Goal: Download file/media

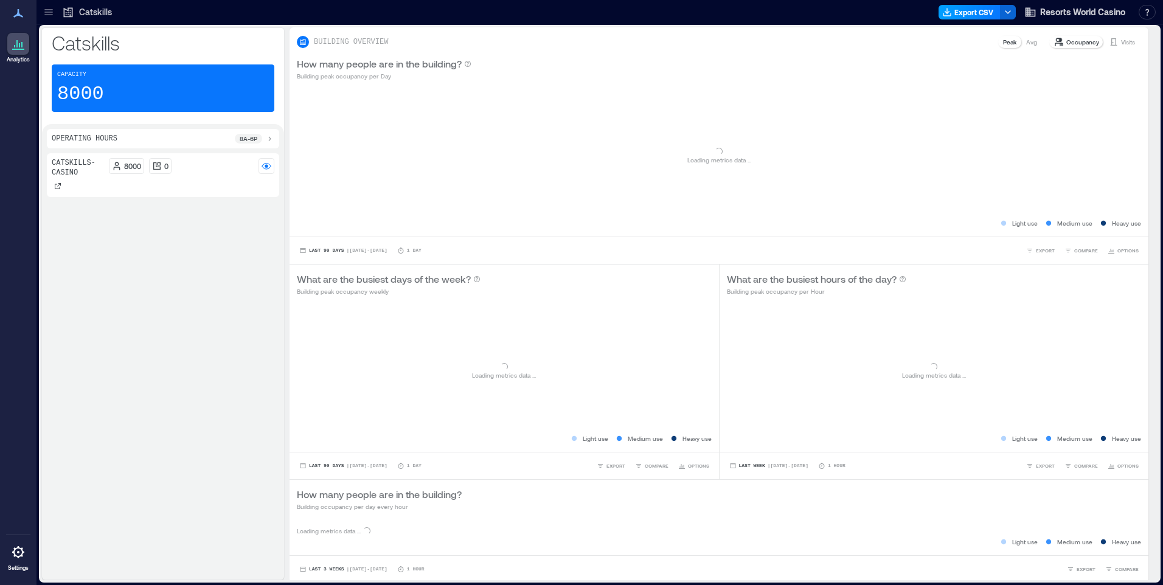
click at [962, 16] on button "Export CSV" at bounding box center [970, 12] width 62 height 15
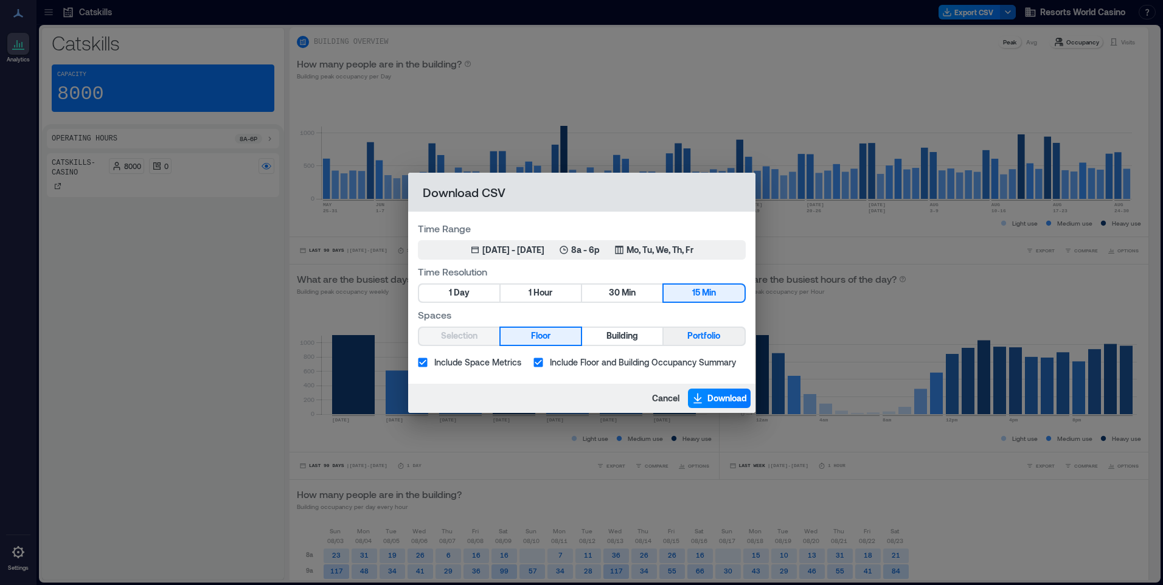
click at [690, 333] on span "Portfolio" at bounding box center [703, 335] width 33 height 15
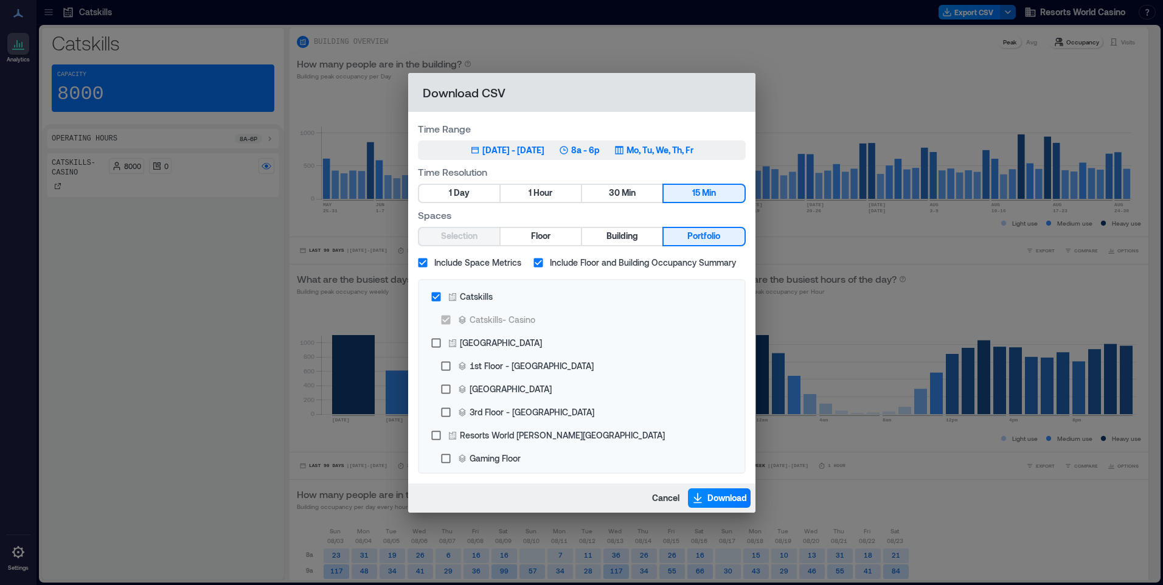
click at [662, 157] on button "May 26, 2025 - [DATE] 8a - 6p Mo, Tu, We, Th, Fr" at bounding box center [582, 150] width 328 height 19
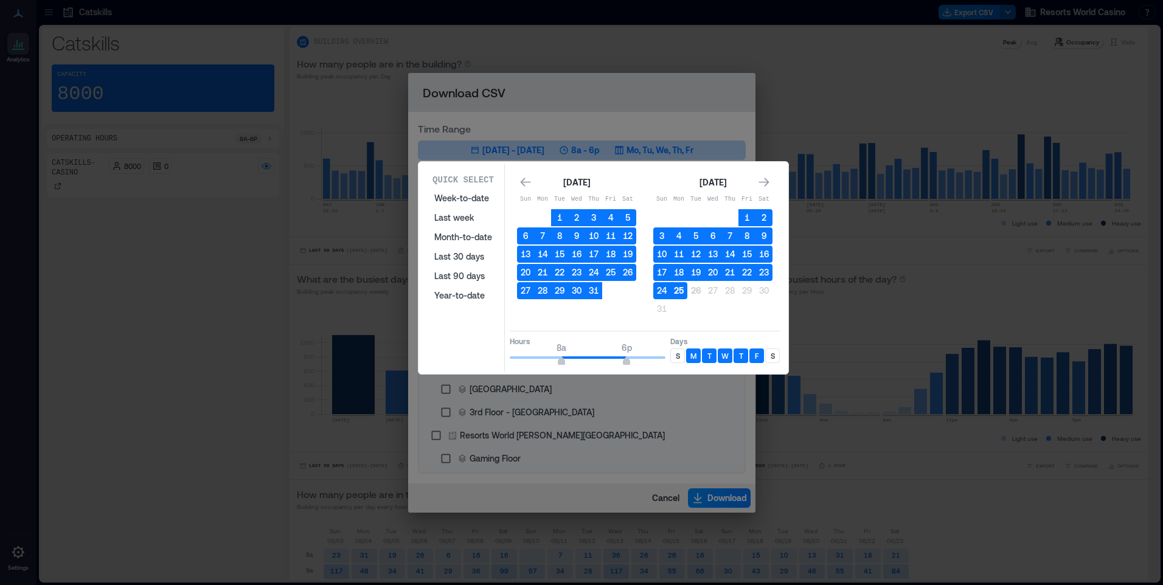
click at [678, 289] on button "25" at bounding box center [678, 290] width 17 height 17
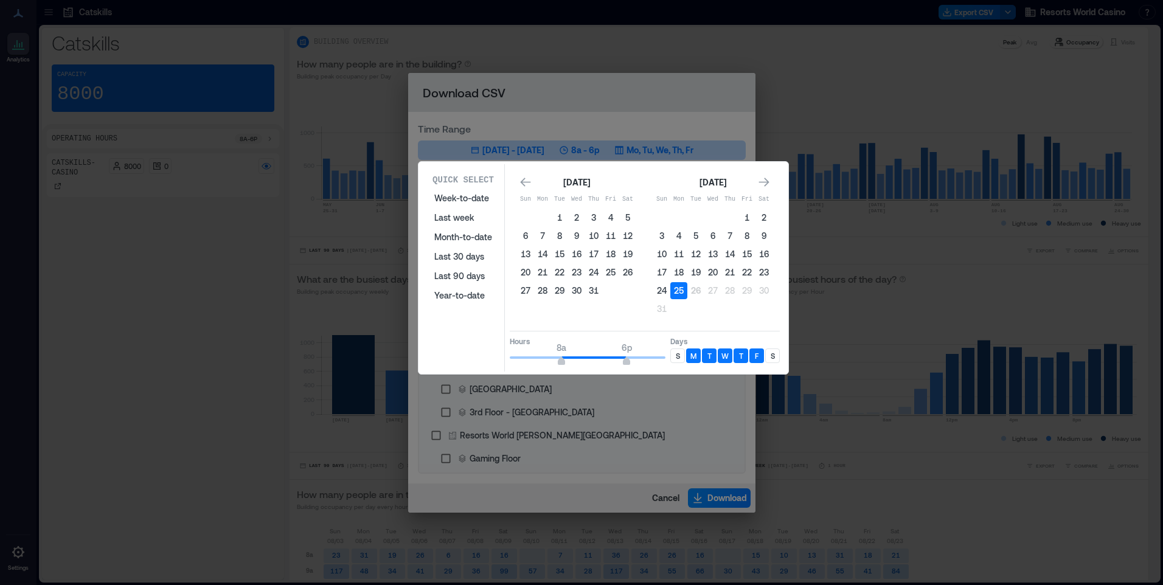
click at [677, 354] on p "S" at bounding box center [678, 356] width 4 height 10
click at [777, 357] on div "S" at bounding box center [772, 356] width 15 height 15
type input "*"
drag, startPoint x: 563, startPoint y: 358, endPoint x: 546, endPoint y: 365, distance: 17.7
click at [546, 365] on span "6a 6p" at bounding box center [588, 358] width 156 height 18
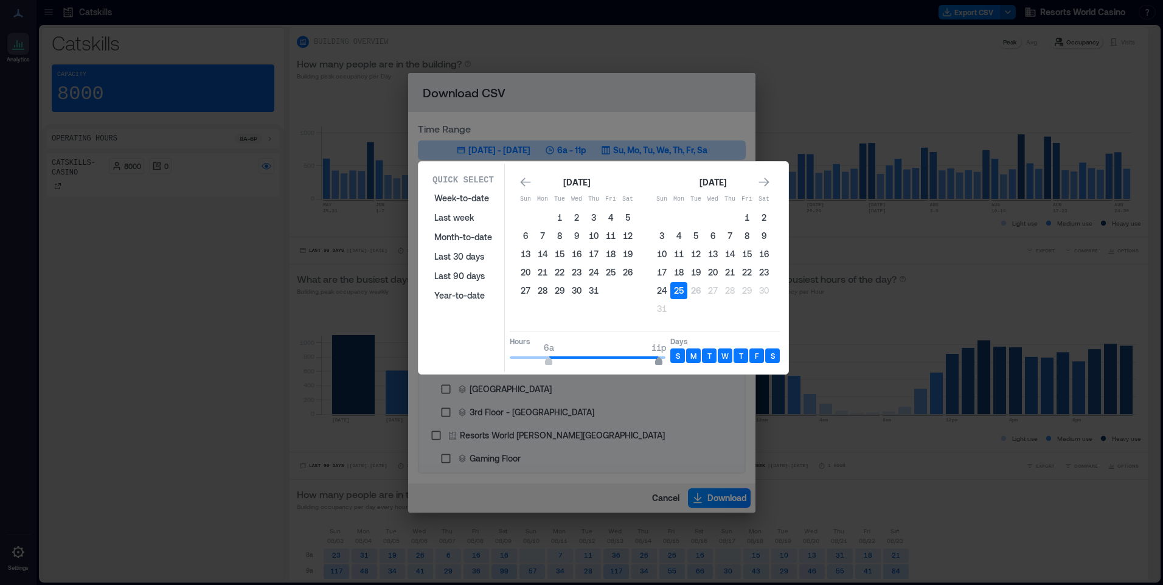
type input "**"
drag, startPoint x: 620, startPoint y: 361, endPoint x: 667, endPoint y: 361, distance: 46.8
click at [665, 361] on span "6a 12a" at bounding box center [588, 358] width 156 height 18
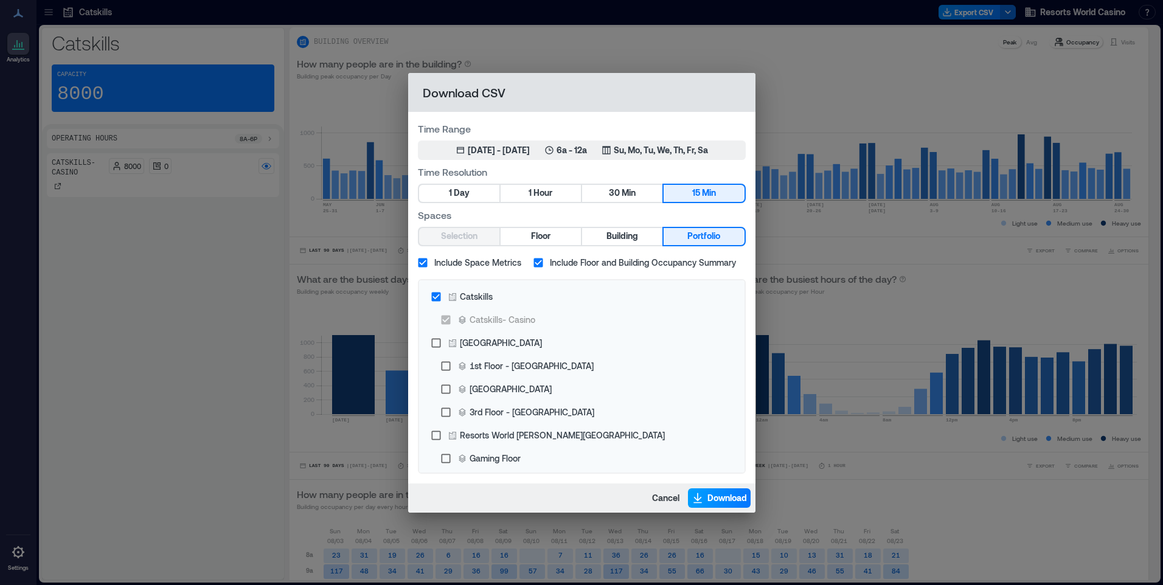
click at [721, 498] on span "Download" at bounding box center [727, 498] width 40 height 12
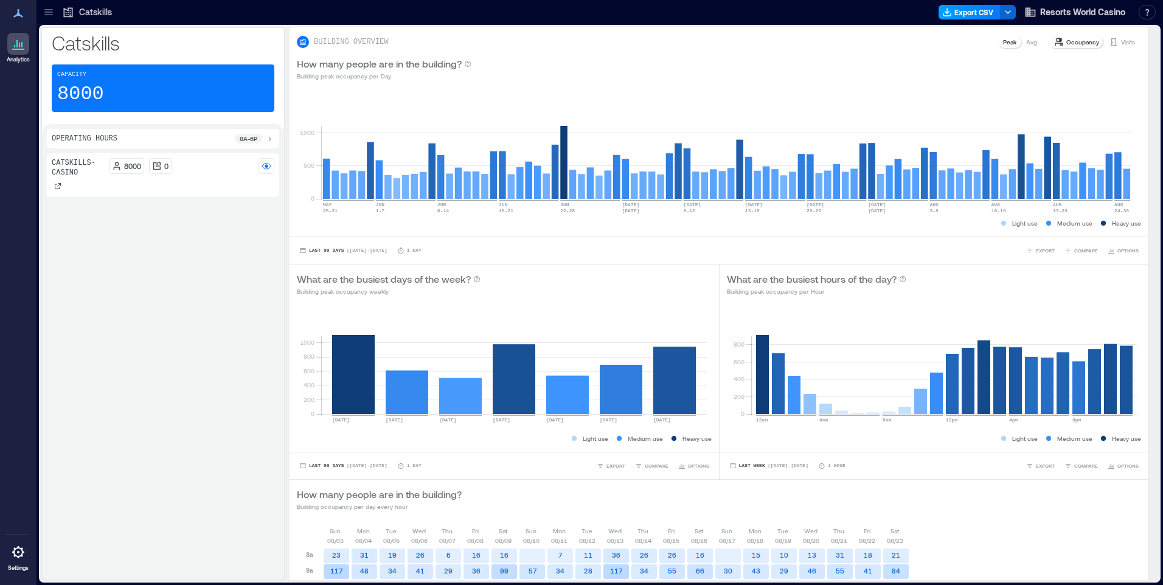
click at [983, 13] on button "Export CSV" at bounding box center [970, 12] width 62 height 15
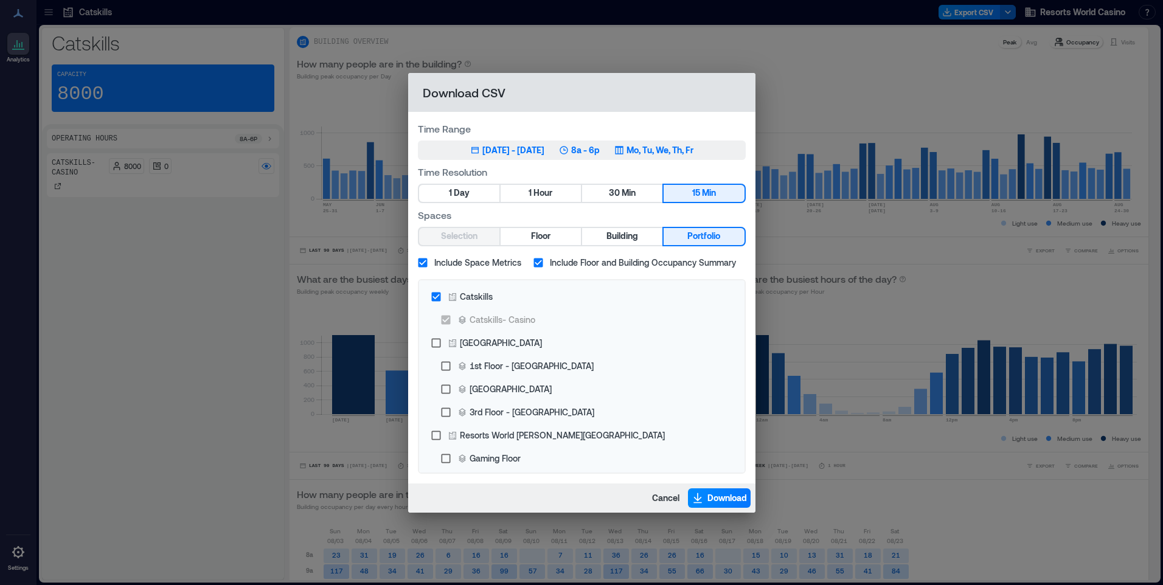
click at [681, 147] on p "Mo, Tu, We, Th, Fr" at bounding box center [660, 150] width 67 height 12
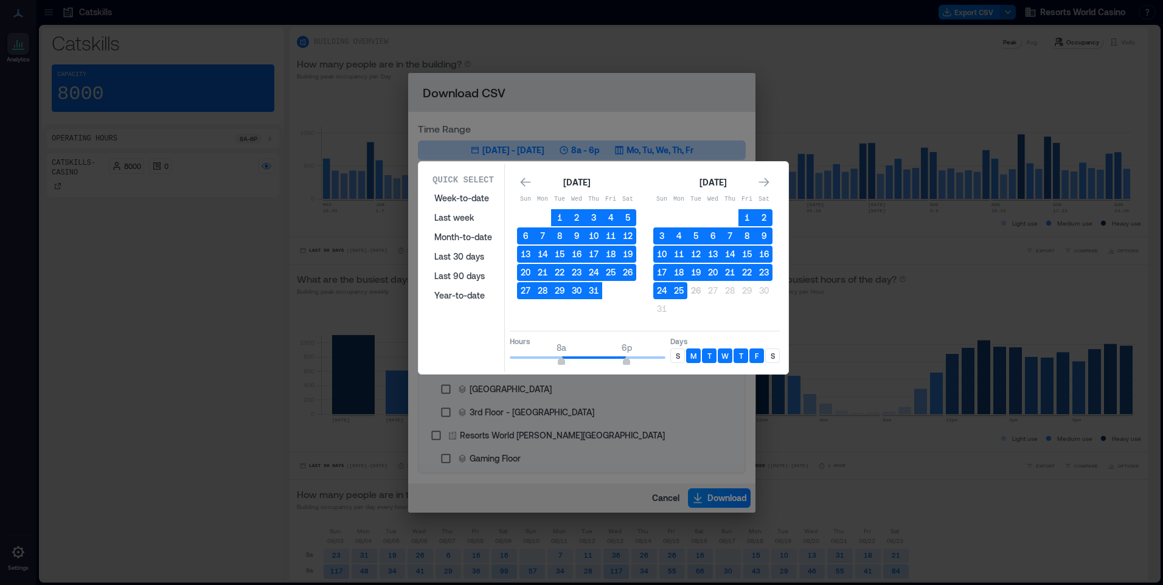
click at [677, 355] on p "S" at bounding box center [678, 356] width 4 height 10
click at [776, 356] on div "S" at bounding box center [772, 356] width 15 height 15
click at [678, 295] on button "25" at bounding box center [678, 290] width 17 height 17
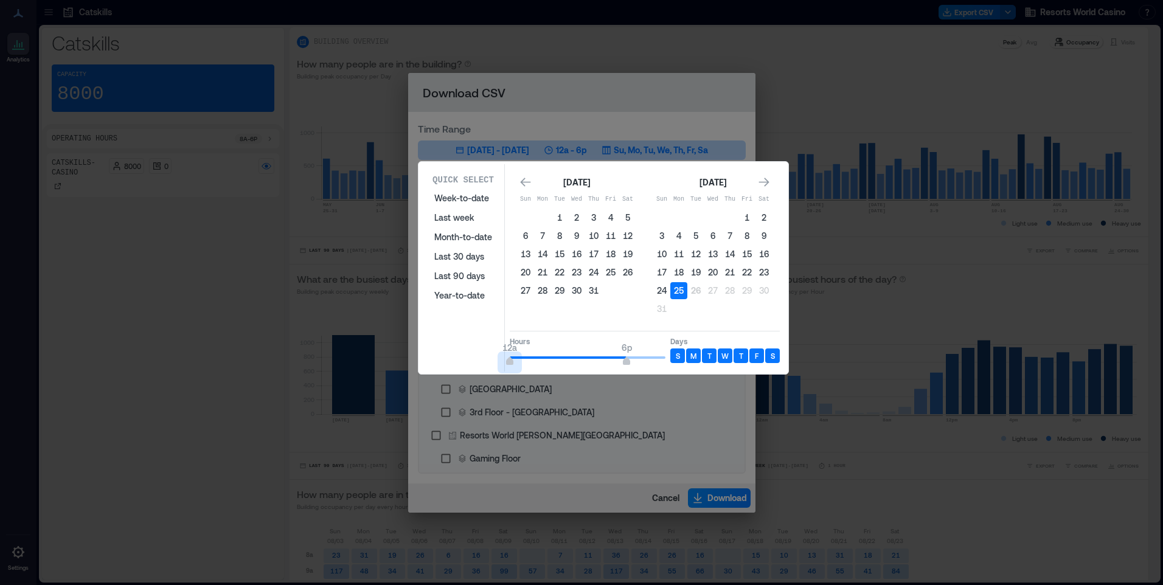
type input "*"
drag, startPoint x: 563, startPoint y: 360, endPoint x: 496, endPoint y: 364, distance: 67.0
click at [496, 364] on div "Quick Select Week-to-date Last week Month-to-date Last 30 days Last 90 days Yea…" at bounding box center [603, 267] width 363 height 207
type input "*"
drag, startPoint x: 626, startPoint y: 363, endPoint x: 550, endPoint y: 369, distance: 76.2
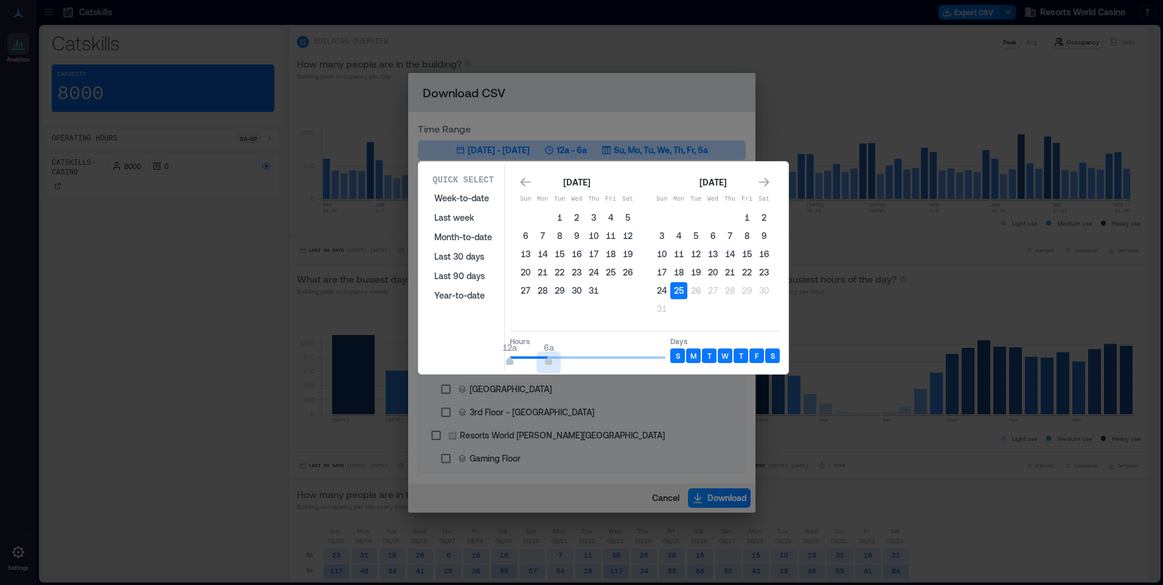
click at [550, 369] on div "Quick Select Week-to-date Last week Month-to-date Last 30 days Last 90 days Yea…" at bounding box center [603, 267] width 363 height 207
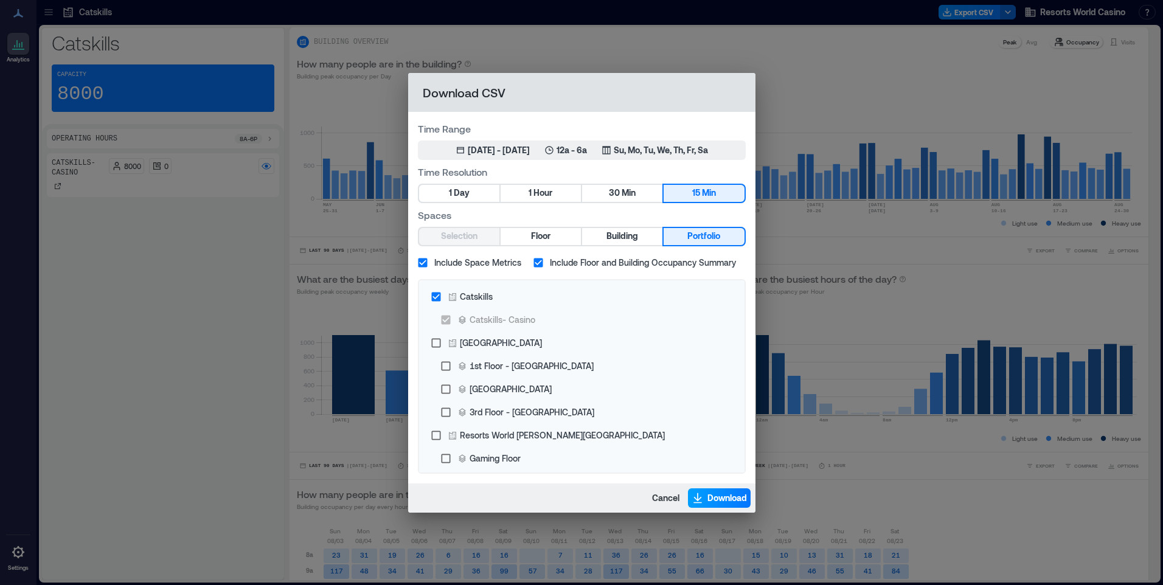
click at [703, 493] on button "Download" at bounding box center [719, 497] width 63 height 19
